Goal: Transaction & Acquisition: Download file/media

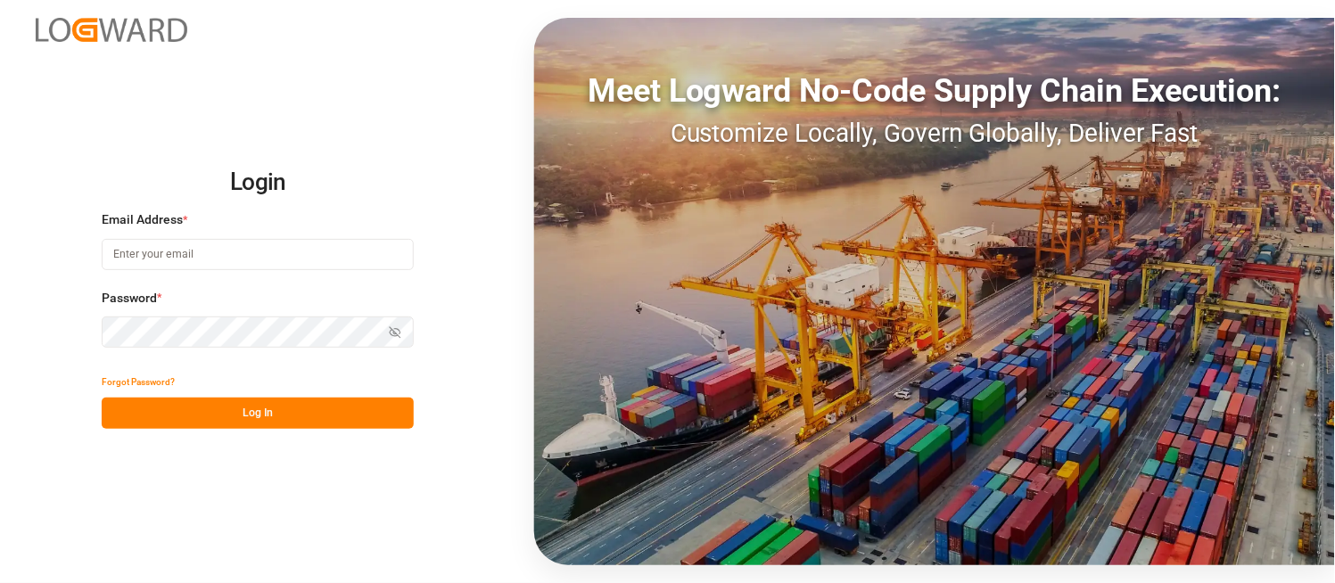
click at [280, 253] on input at bounding box center [258, 254] width 312 height 31
type input "[PERSON_NAME][DOMAIN_NAME][EMAIL_ADDRESS][DOMAIN_NAME]"
click at [390, 327] on icon "button" at bounding box center [395, 332] width 11 height 11
click at [310, 415] on button "Log In" at bounding box center [258, 413] width 312 height 31
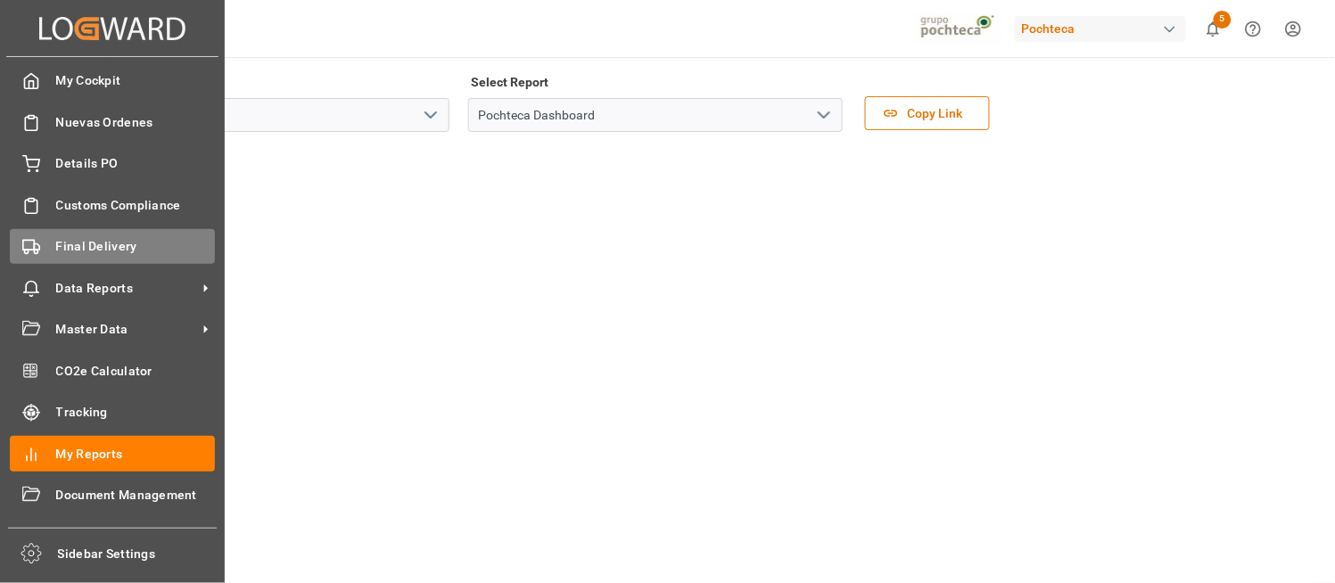
click at [86, 237] on span "Final Delivery" at bounding box center [136, 246] width 160 height 19
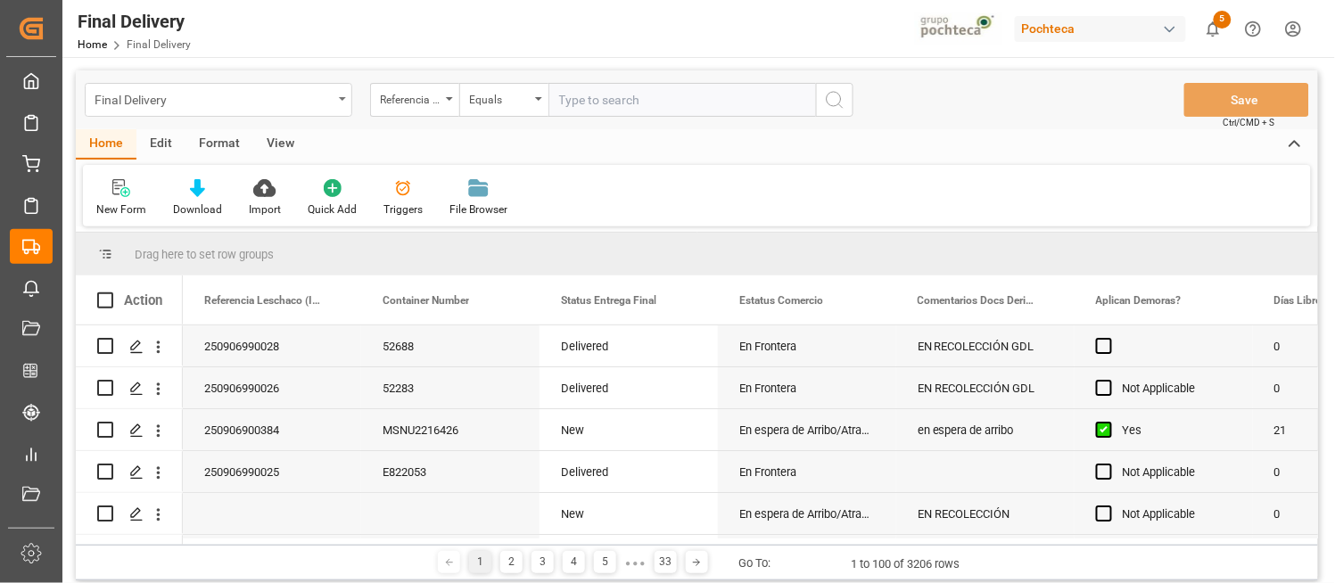
click at [348, 95] on div "Final Delivery" at bounding box center [218, 100] width 267 height 34
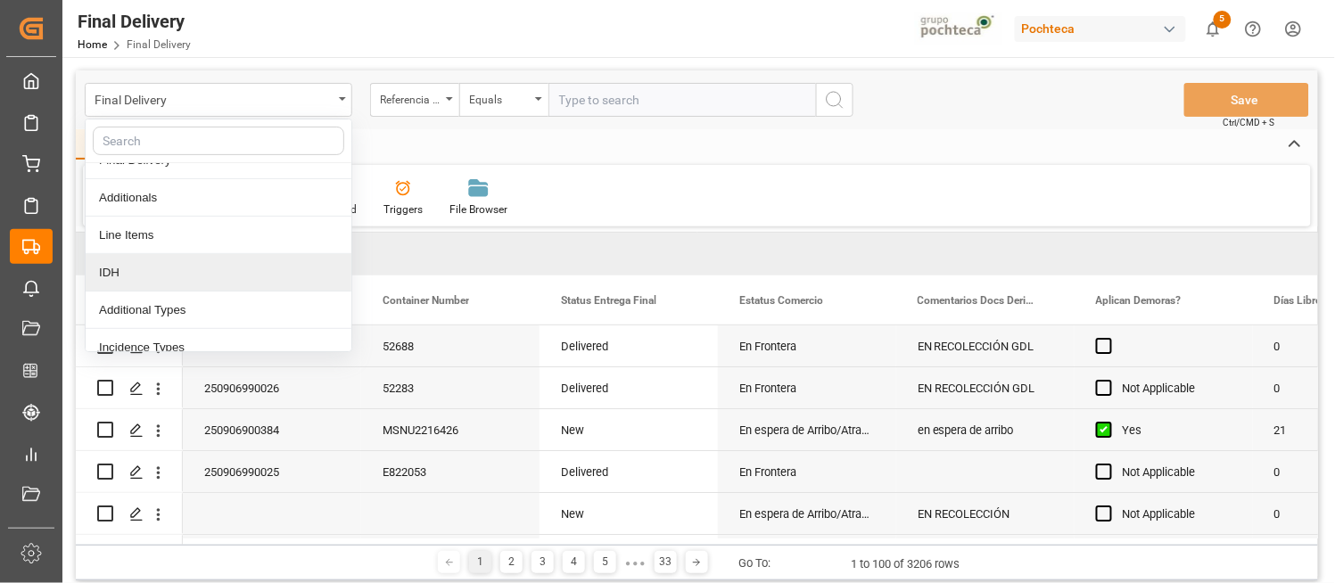
scroll to position [99, 0]
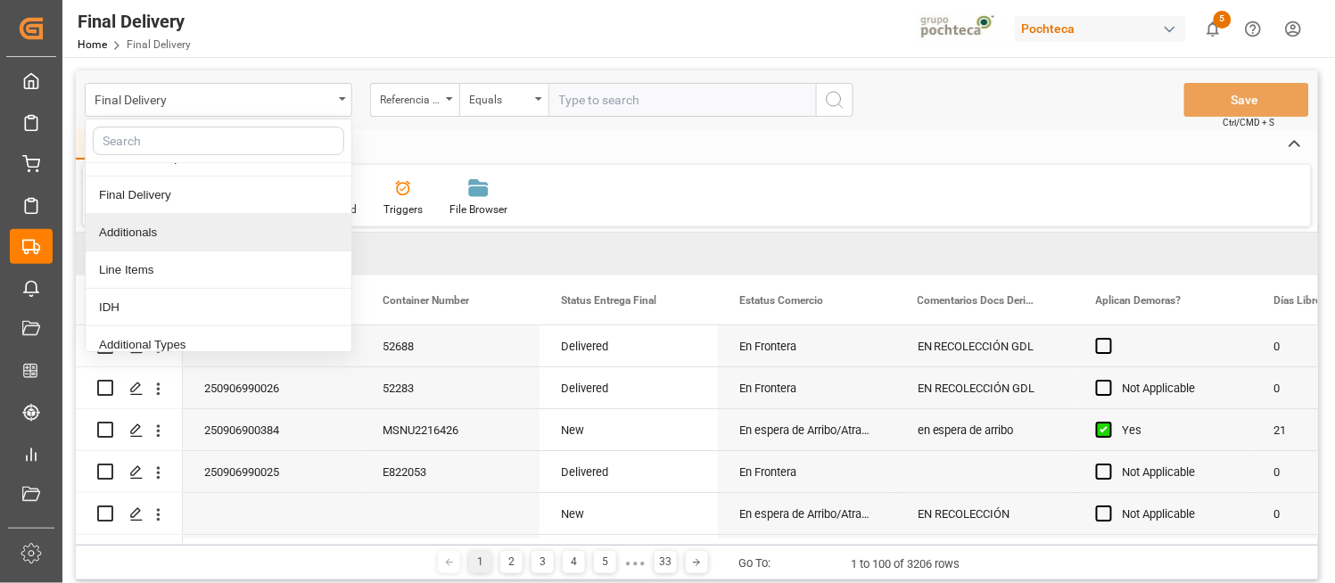
click at [139, 235] on div "Additionals" at bounding box center [219, 232] width 266 height 37
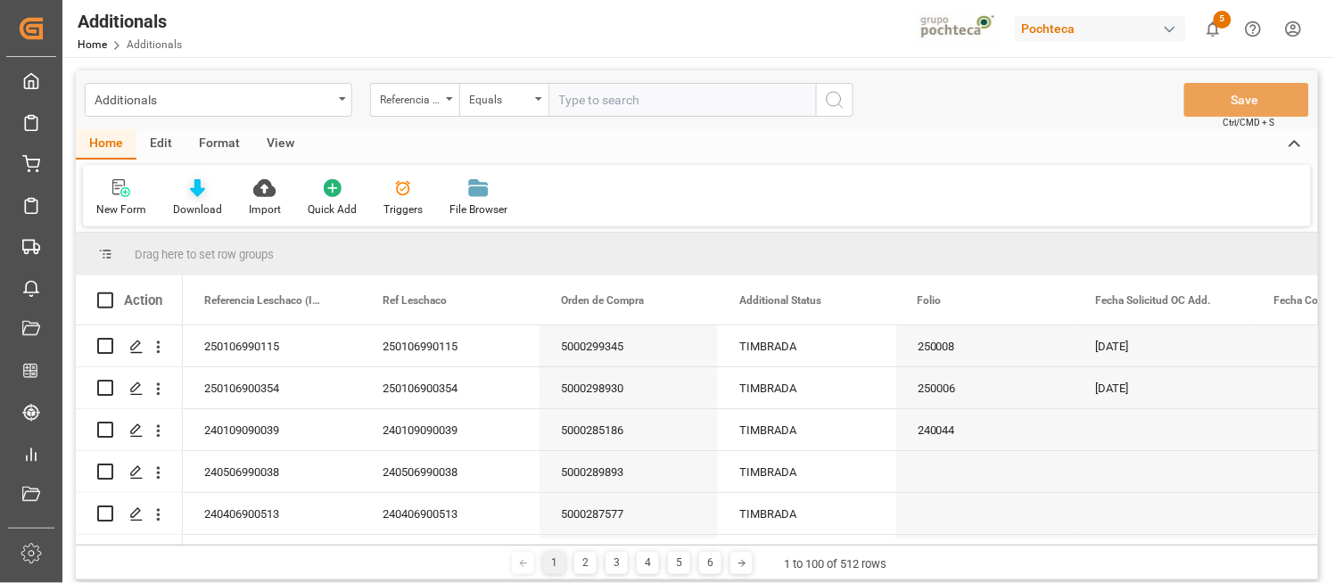
click at [193, 193] on icon at bounding box center [197, 188] width 15 height 18
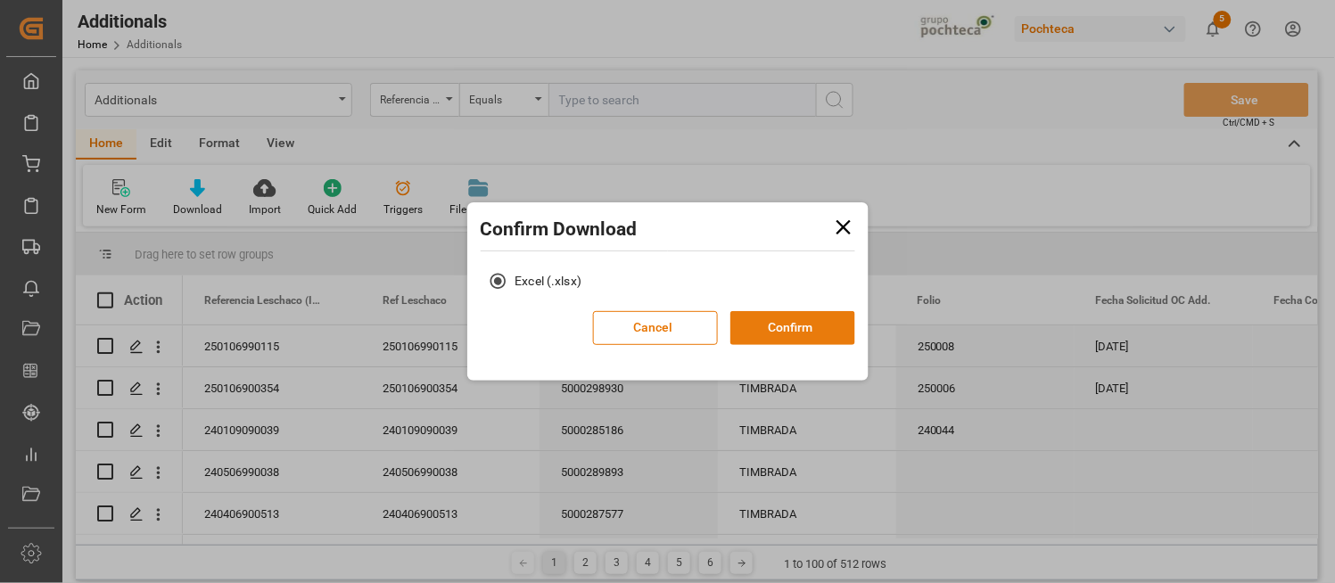
click at [777, 335] on button "Confirm" at bounding box center [792, 328] width 125 height 34
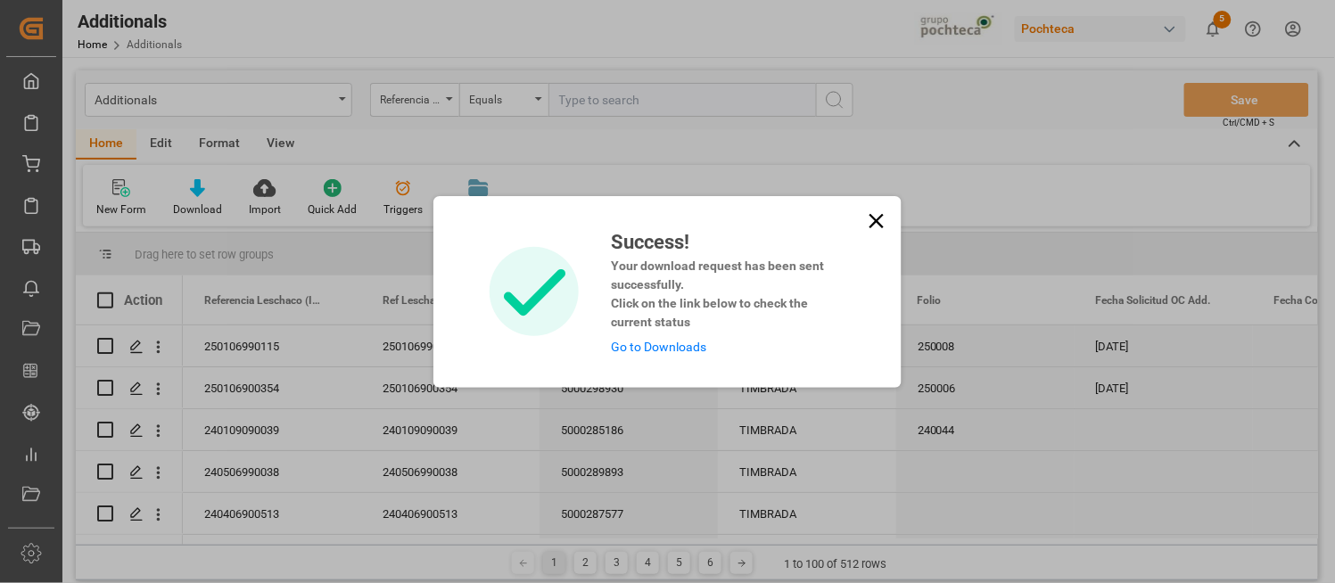
click at [655, 348] on link "Go to Downloads" at bounding box center [658, 347] width 95 height 14
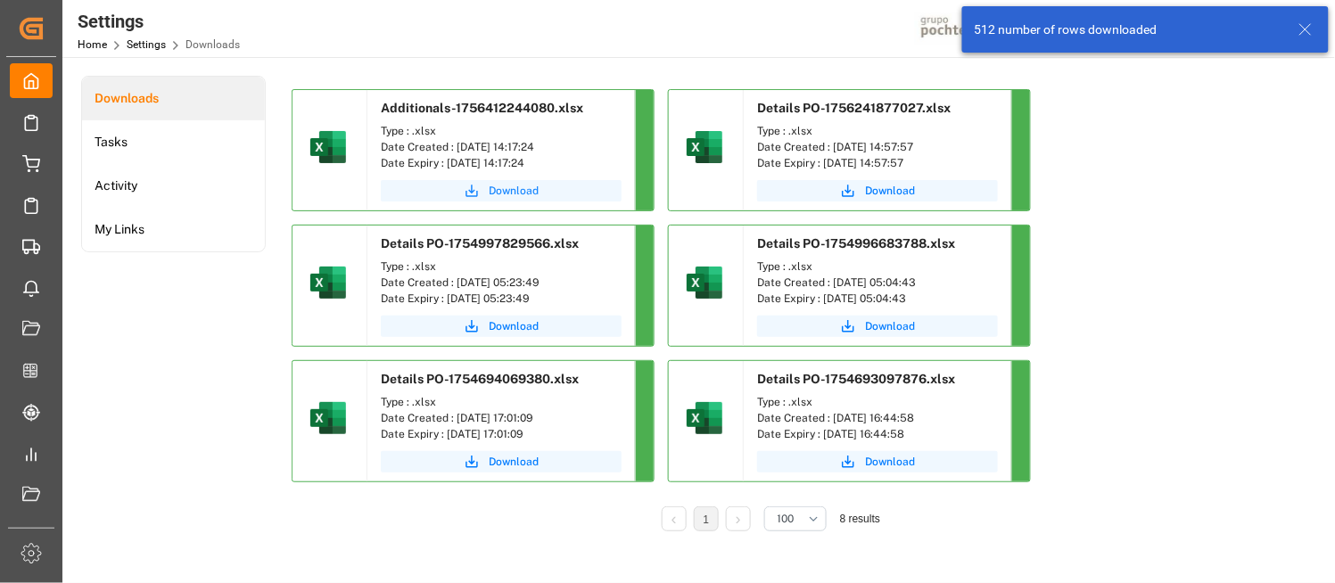
click at [522, 193] on span "Download" at bounding box center [514, 191] width 50 height 16
